Goal: Task Accomplishment & Management: Complete application form

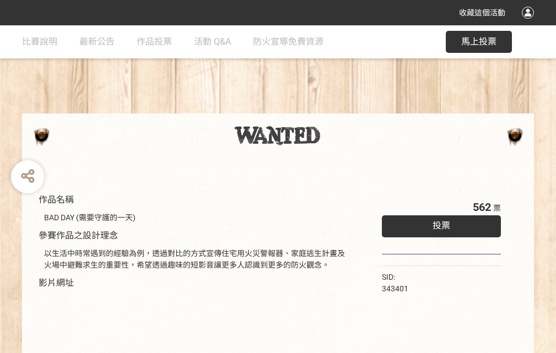
click at [529, 23] on div "收藏這個活動" at bounding box center [278, 12] width 556 height 25
click at [344, 108] on div "作品名稱 BAD DAY (需要守護的一天) 參賽作品之設計理念 以生活中時常遇到的經驗為例，透過對比的方式宣傳住宅用火災警報器、家庭逃生計畫及火場中避難求生…" at bounding box center [278, 256] width 556 height 463
click at [438, 223] on span "投票" at bounding box center [441, 225] width 18 height 10
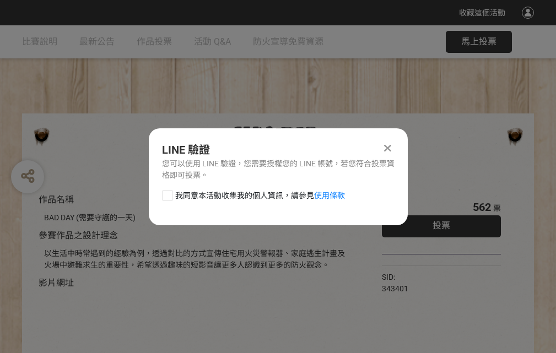
click at [166, 193] on div at bounding box center [167, 195] width 11 height 11
checkbox input "true"
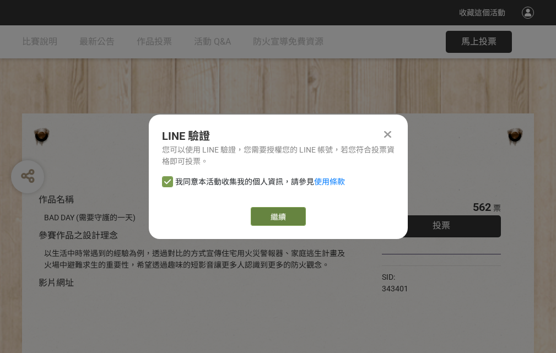
click at [277, 216] on link "繼續" at bounding box center [278, 216] width 55 height 19
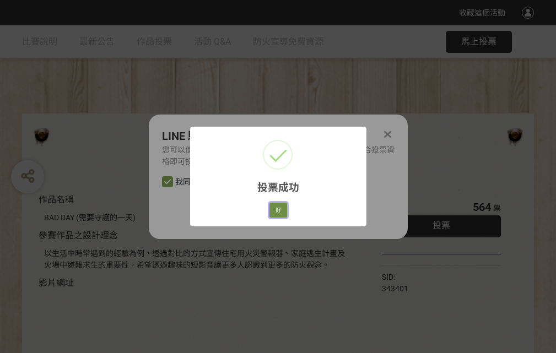
click at [275, 208] on button "好" at bounding box center [278, 210] width 18 height 15
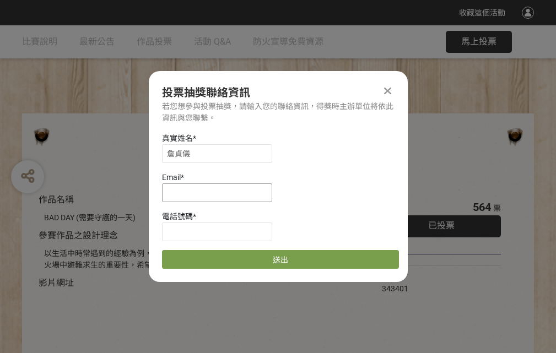
click at [220, 192] on input at bounding box center [217, 192] width 110 height 19
type input "[EMAIL_ADDRESS][DOMAIN_NAME]"
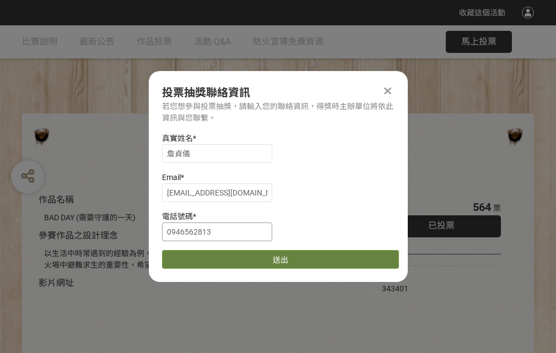
type input "0946562813"
click at [193, 255] on button "送出" at bounding box center [280, 259] width 237 height 19
